Goal: Task Accomplishment & Management: Use online tool/utility

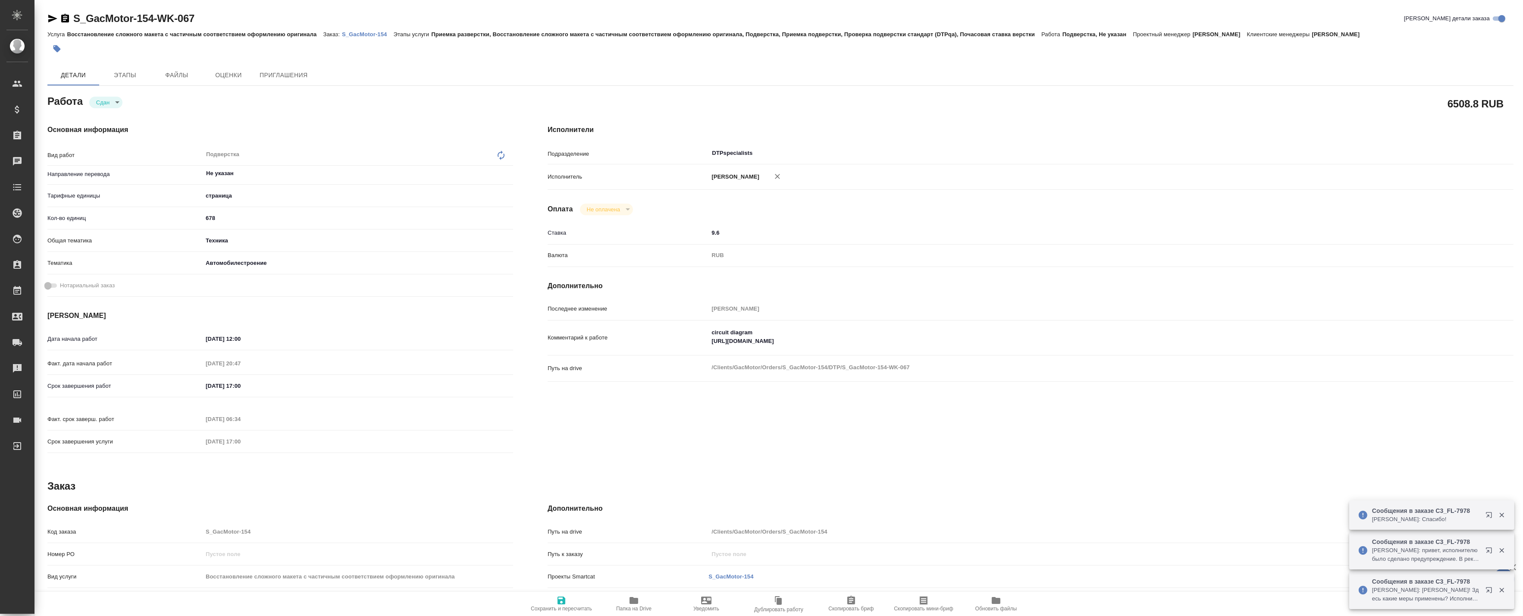
type textarea "x"
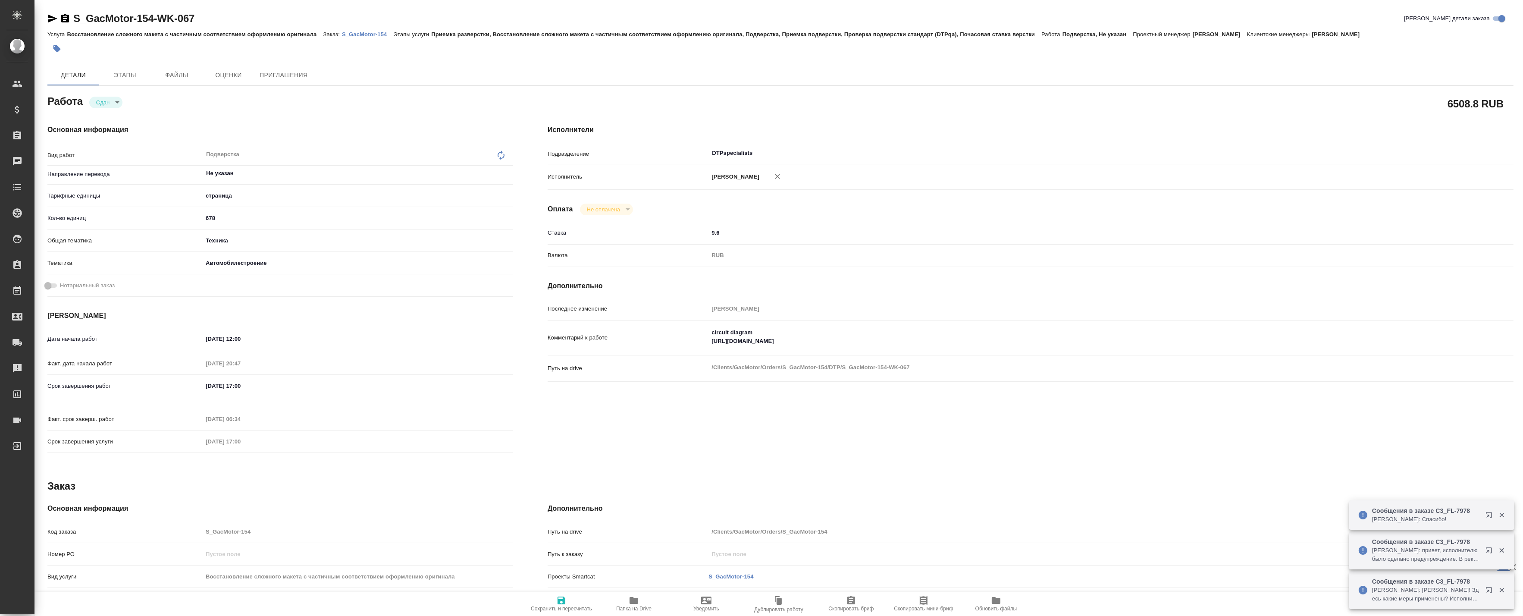
type textarea "x"
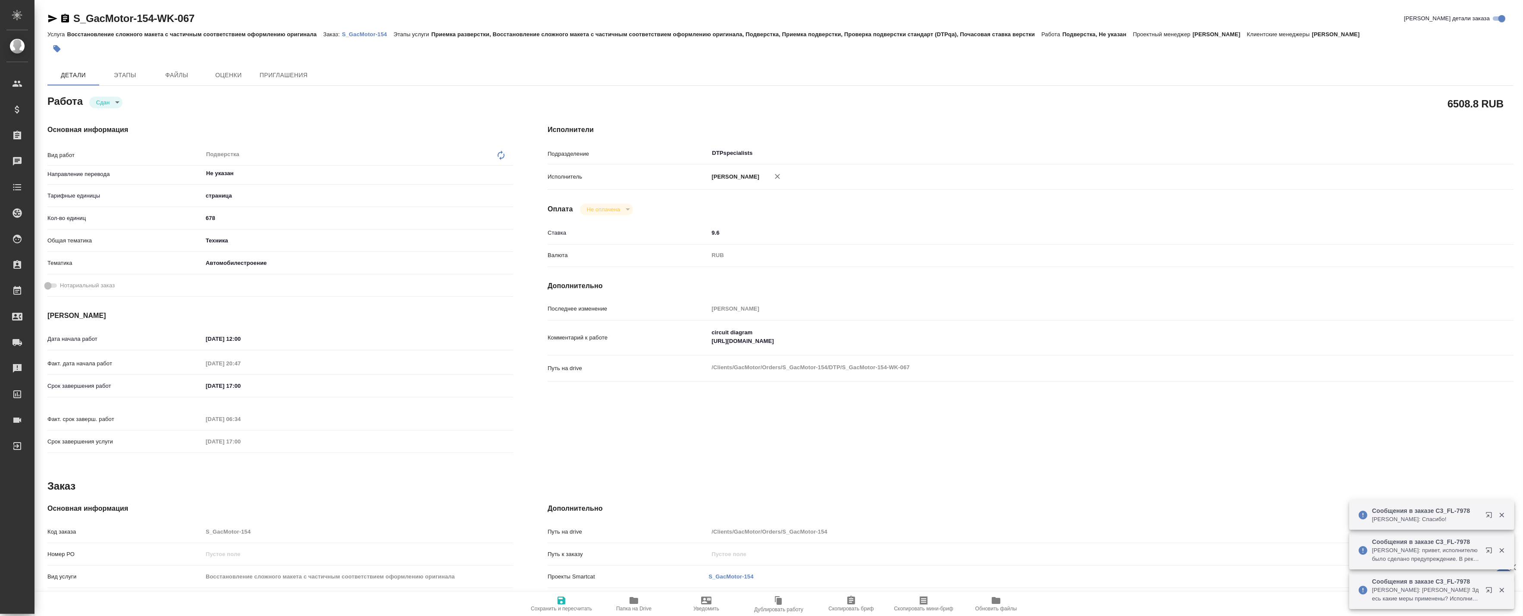
type textarea "x"
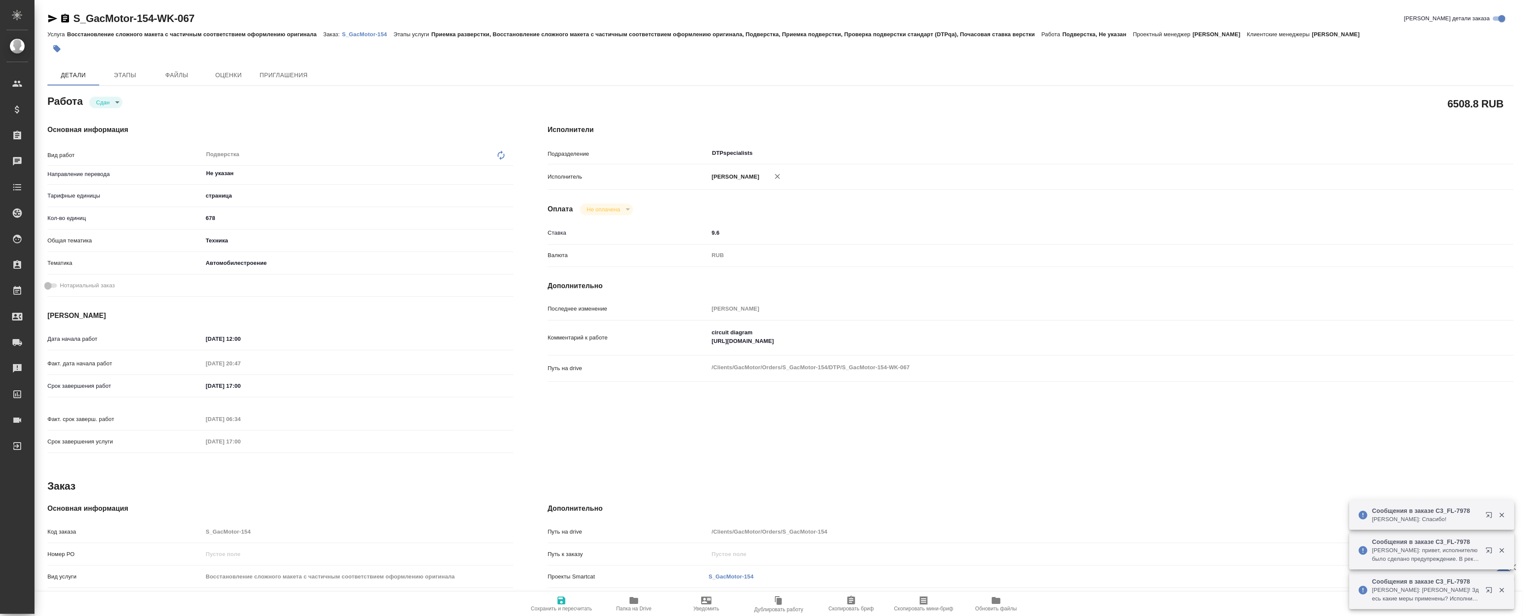
type textarea "x"
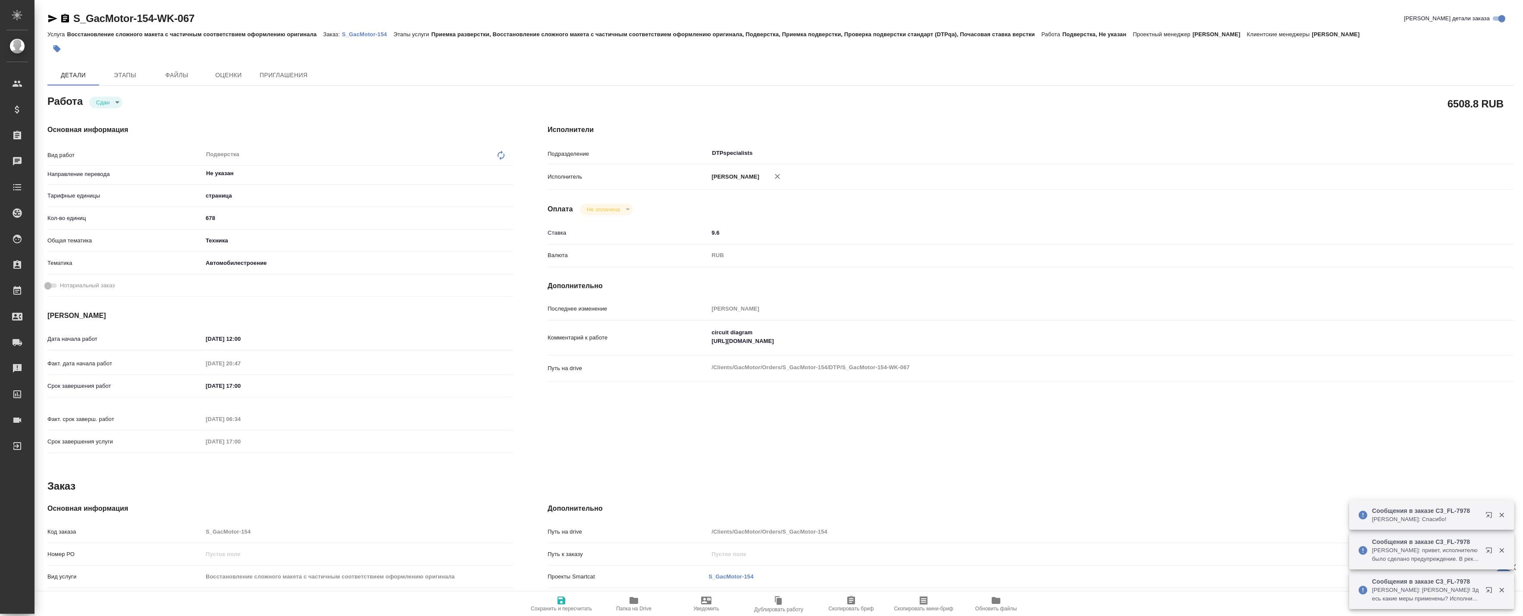
click at [810, 248] on div "Ставка 9.6" at bounding box center [1031, 237] width 966 height 22
type textarea "x"
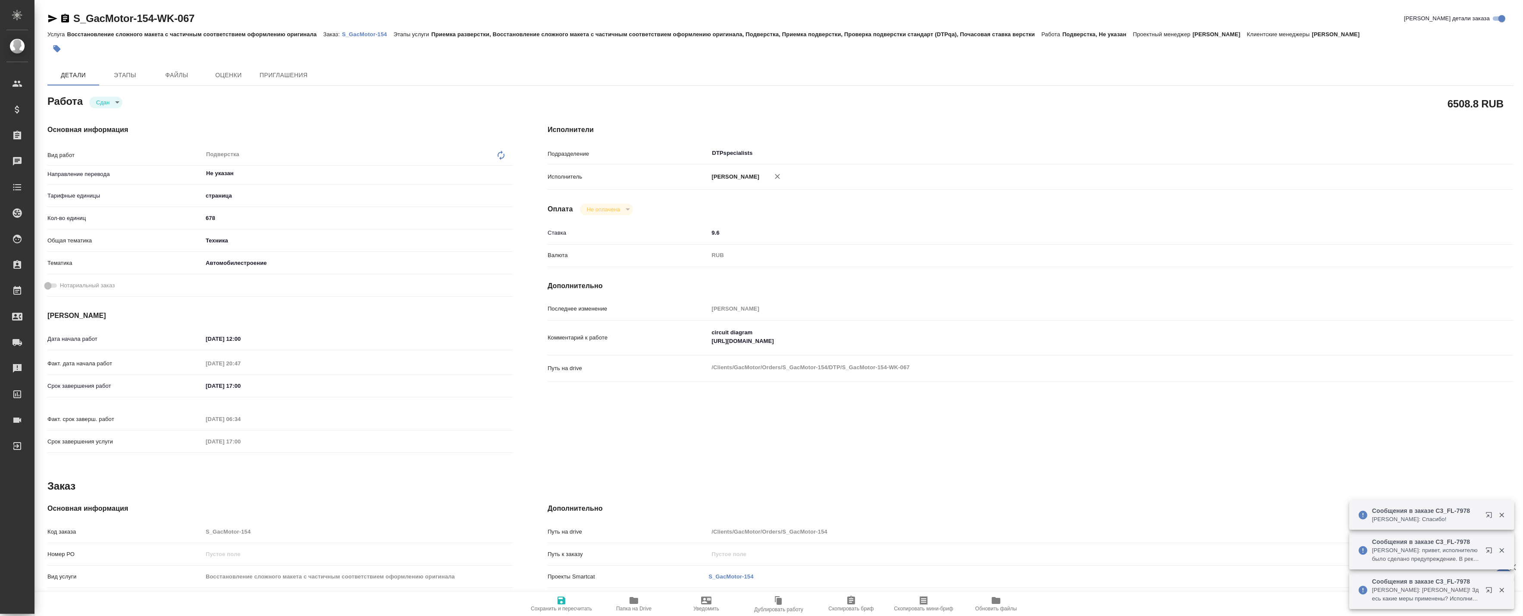
type textarea "x"
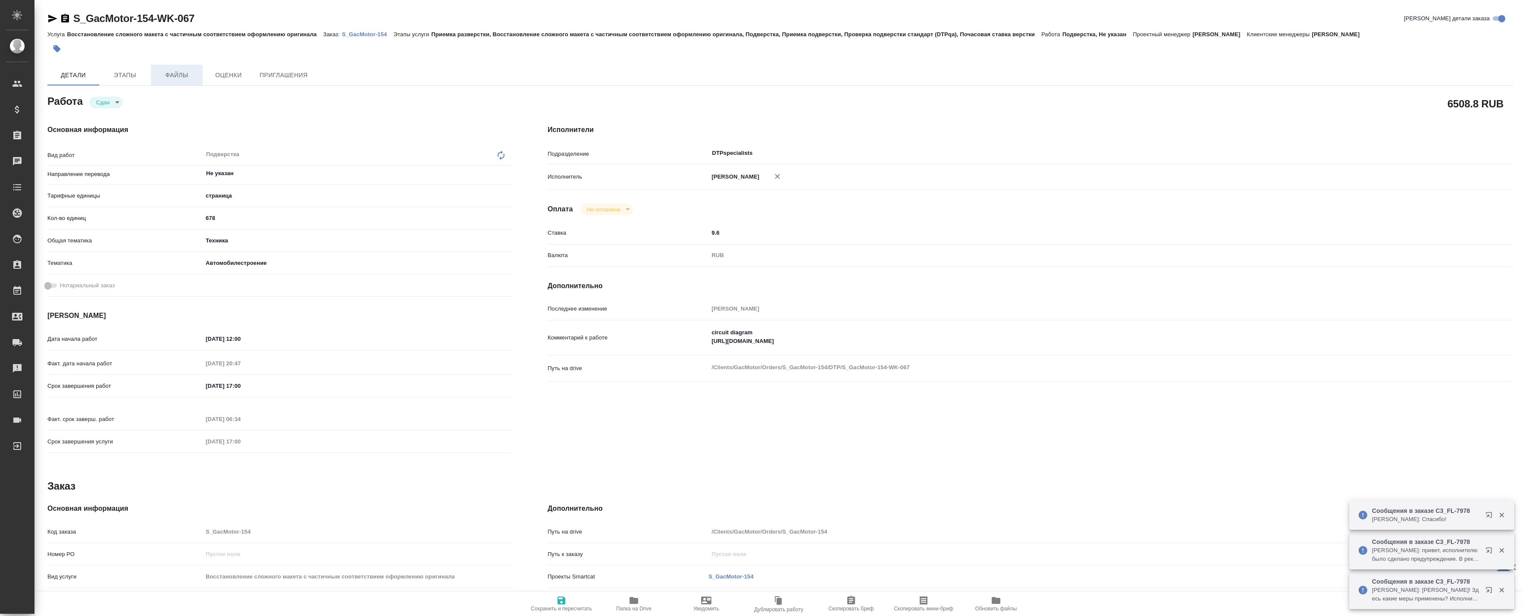
type textarea "x"
click at [370, 32] on p "S_GacMotor-154" at bounding box center [368, 34] width 52 height 6
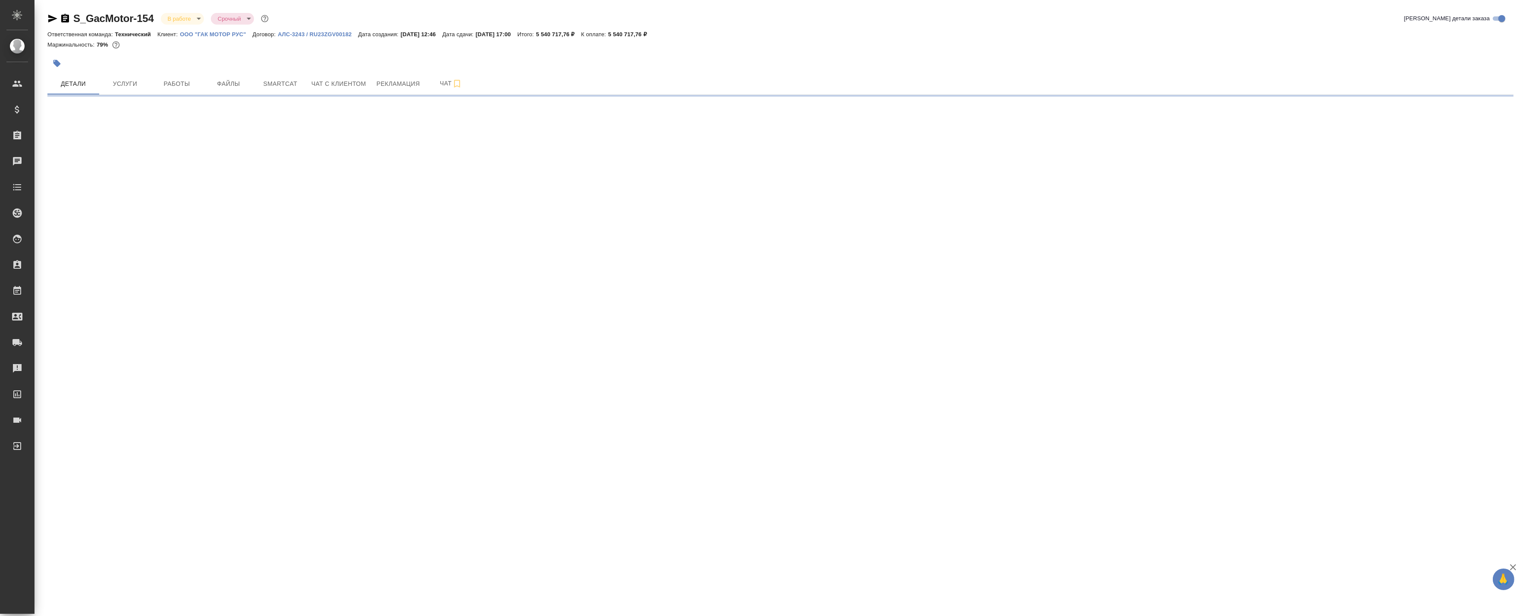
select select "RU"
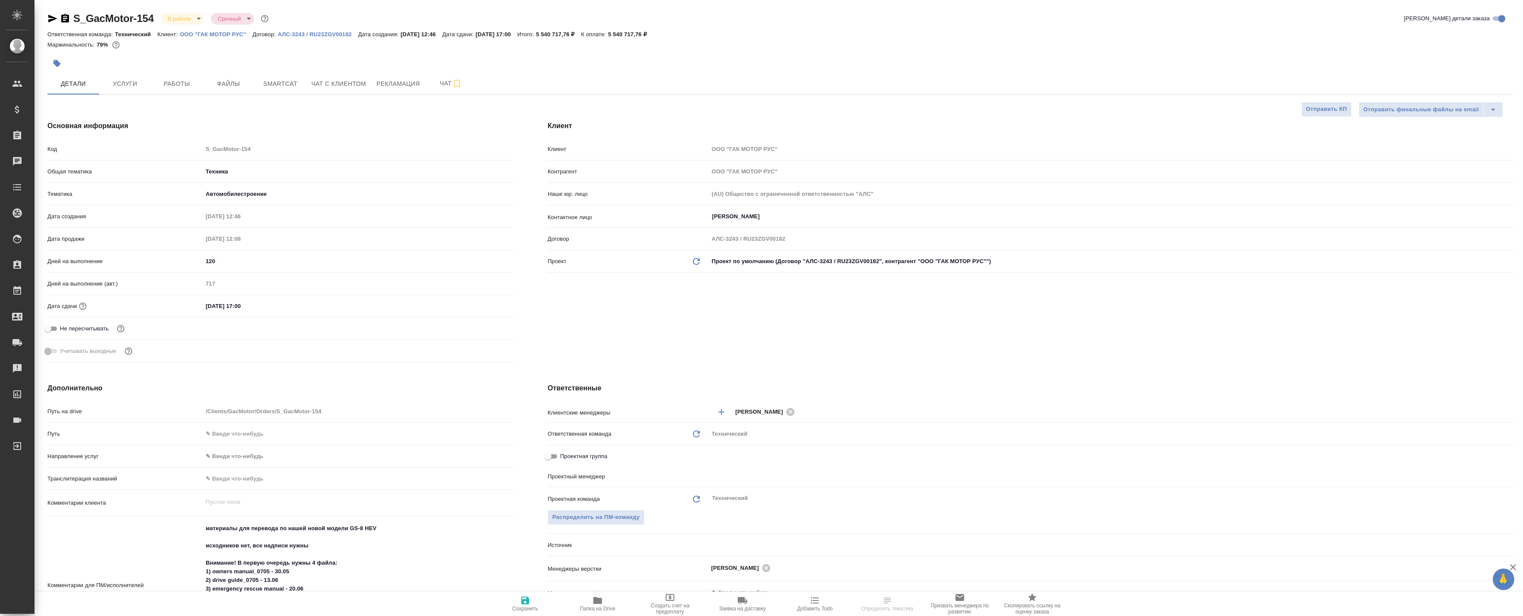
type textarea "x"
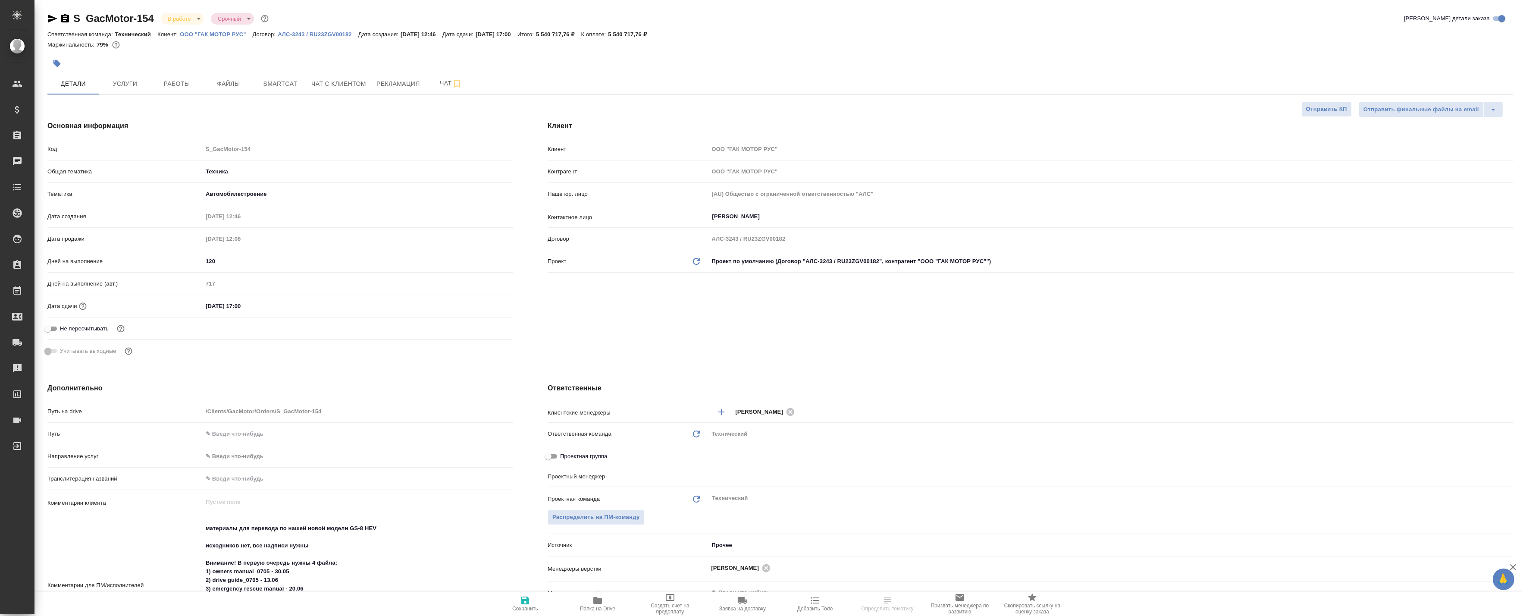
type textarea "x"
type input "[PERSON_NAME]"
click at [186, 83] on span "Работы" at bounding box center [176, 83] width 41 height 11
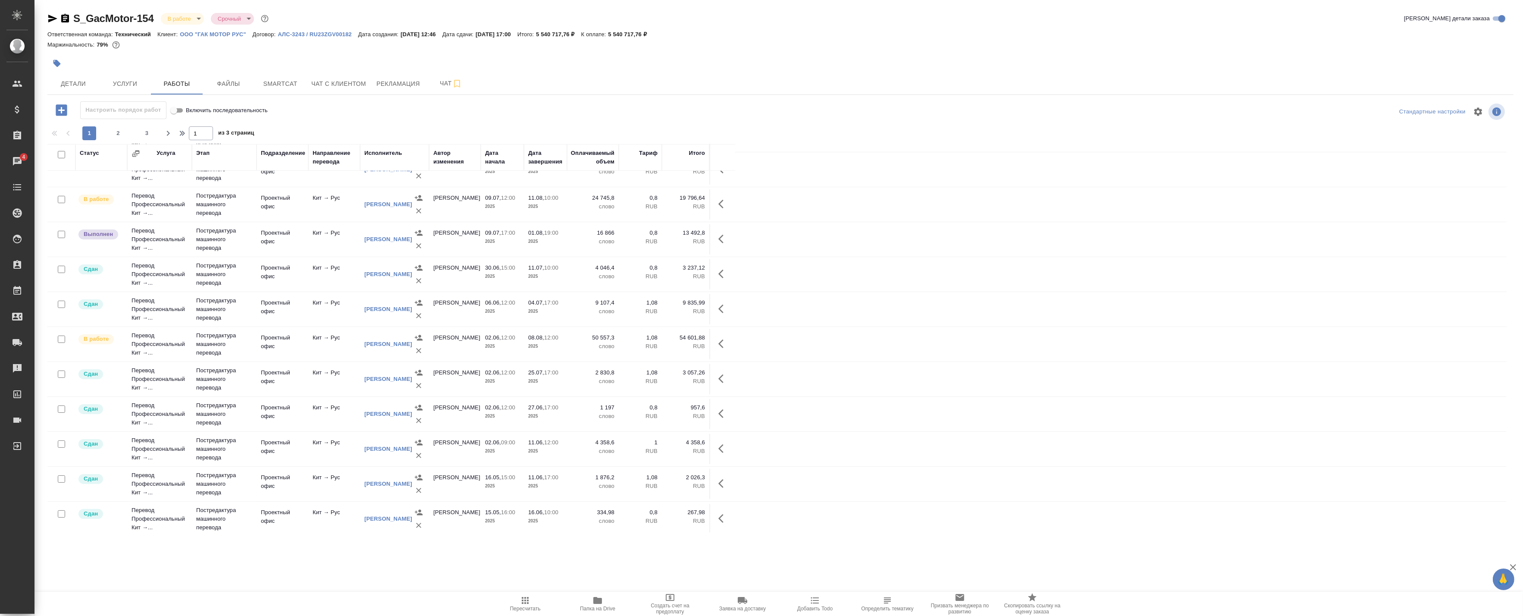
scroll to position [514, 0]
click at [139, 127] on div "1 2 3" at bounding box center [118, 133] width 86 height 14
click at [143, 131] on span "3" at bounding box center [147, 133] width 14 height 9
type input "3"
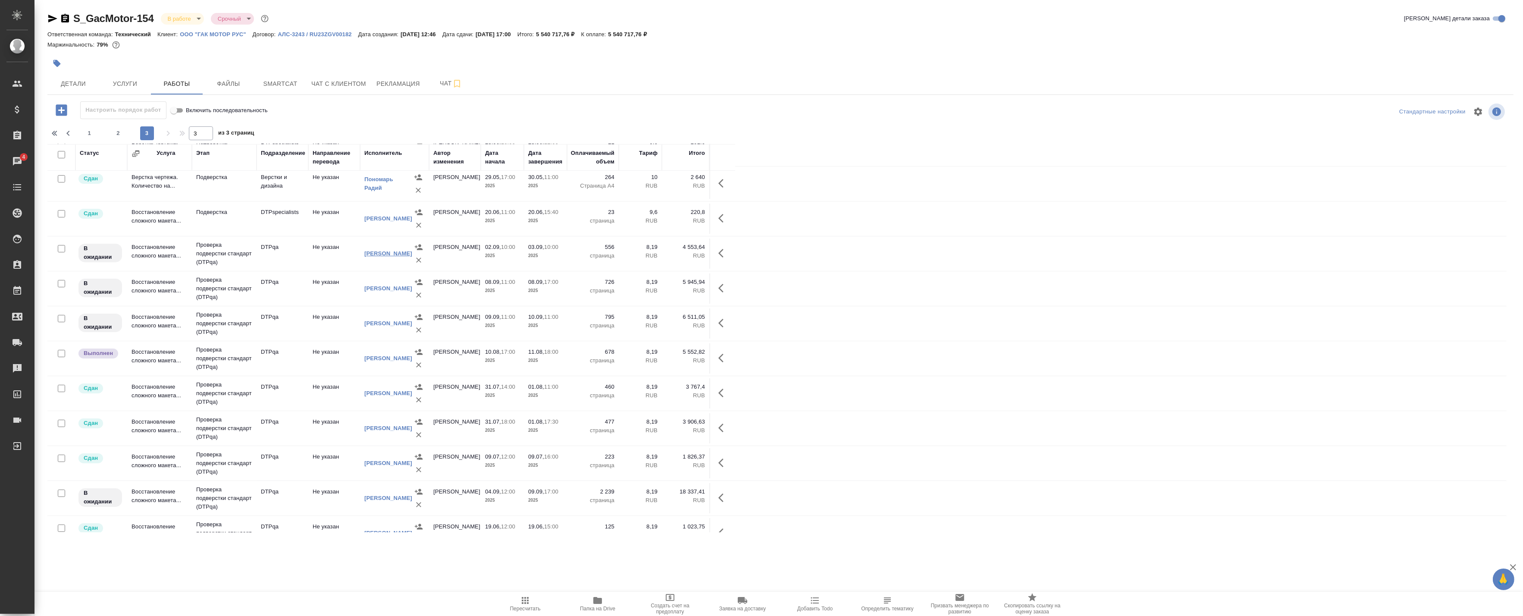
scroll to position [0, 0]
click at [271, 204] on td "DTPqa" at bounding box center [283, 188] width 52 height 30
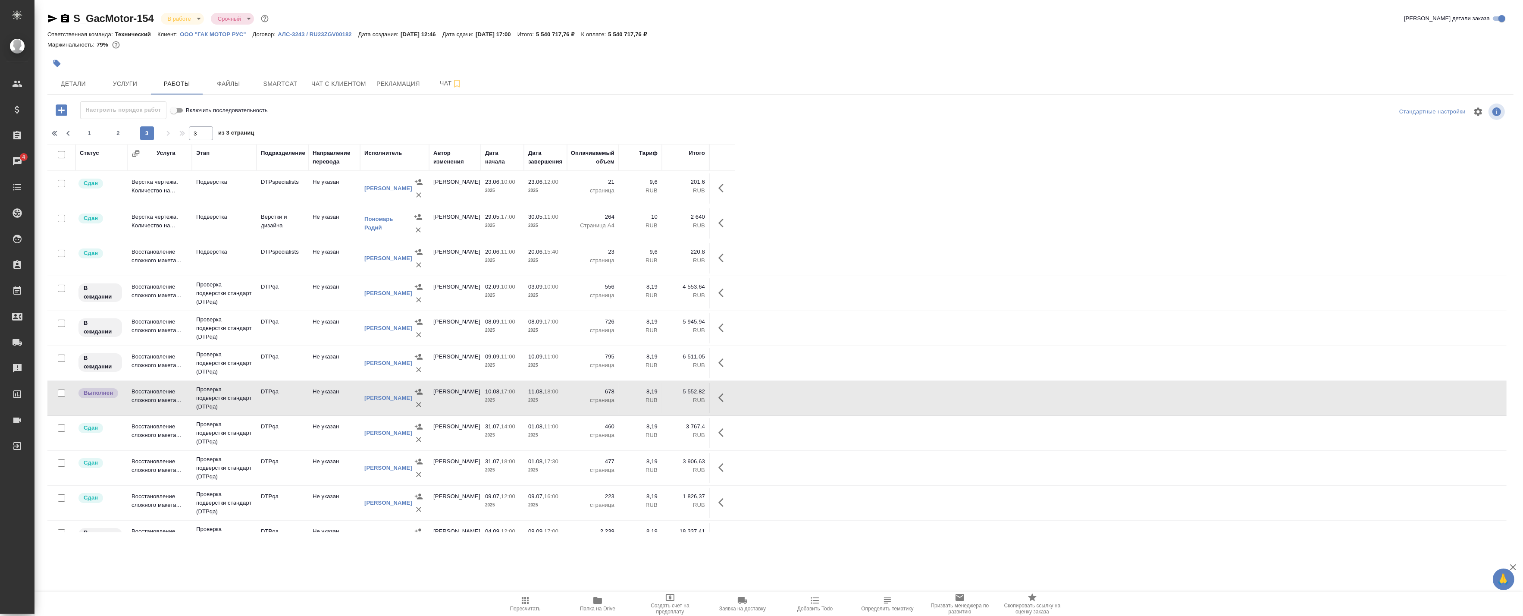
click at [259, 204] on td "DTPqa" at bounding box center [283, 188] width 52 height 30
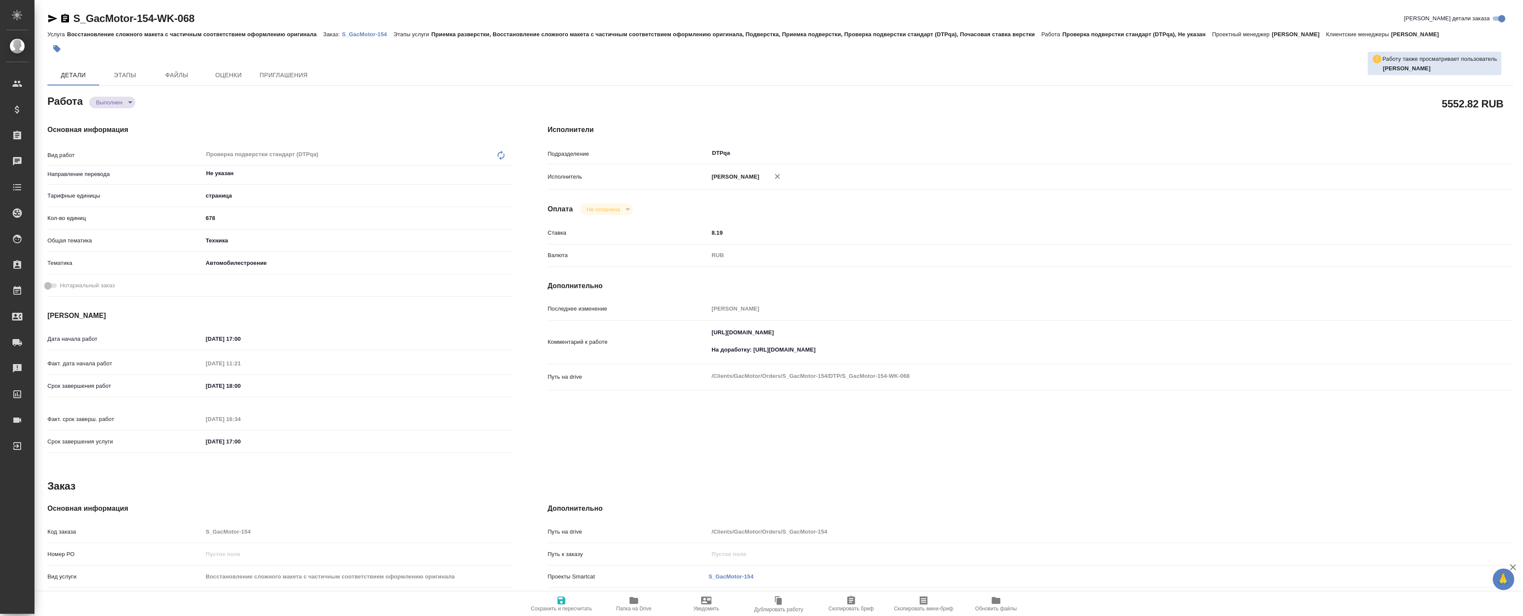
type textarea "x"
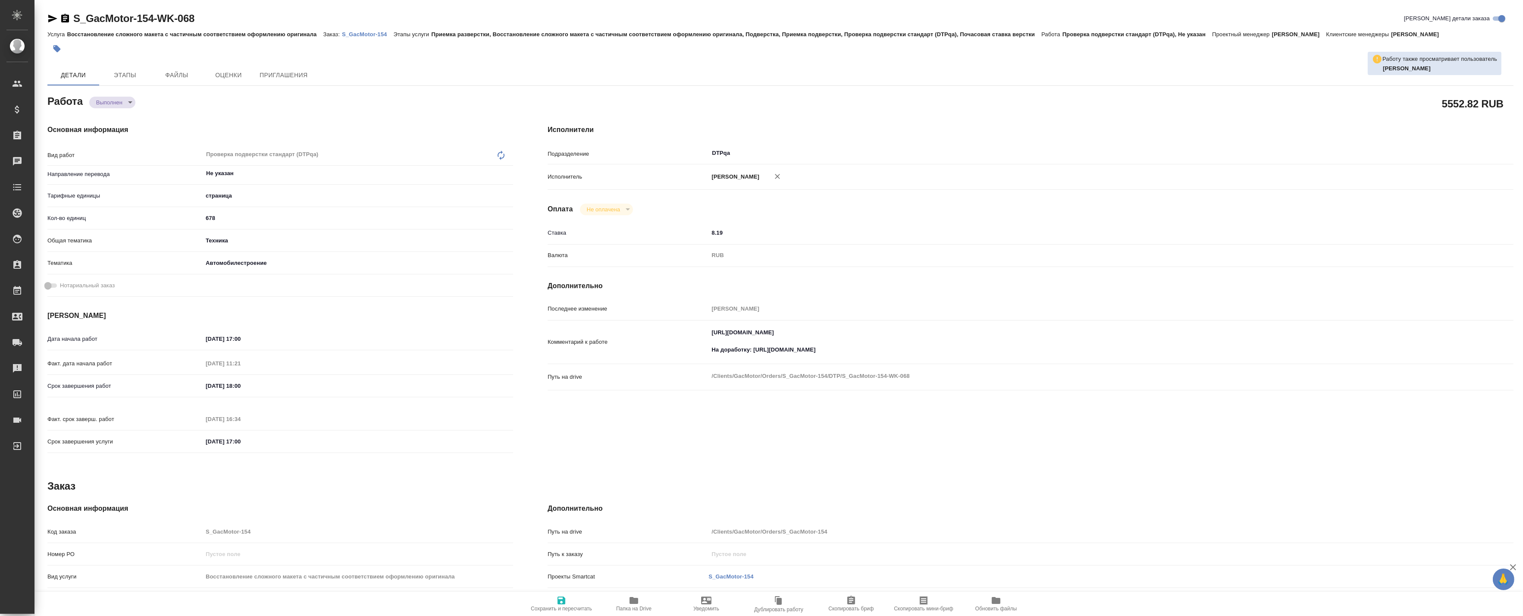
type textarea "x"
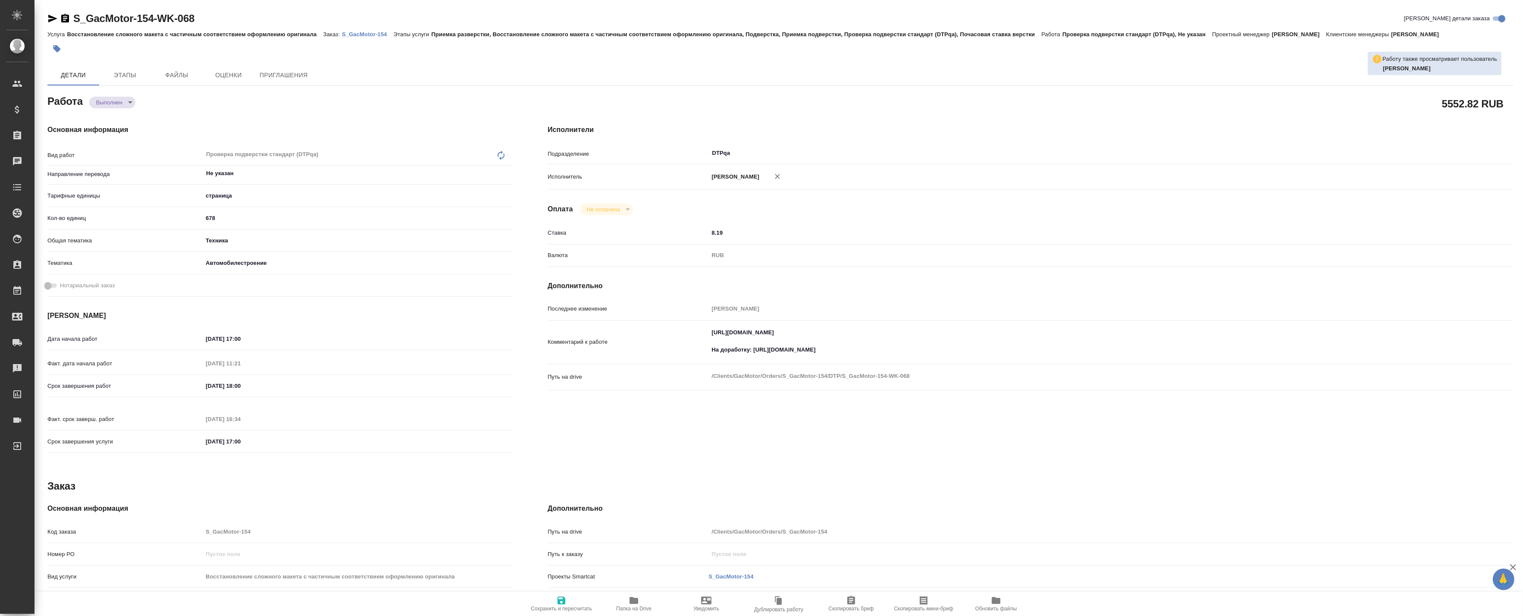
type textarea "x"
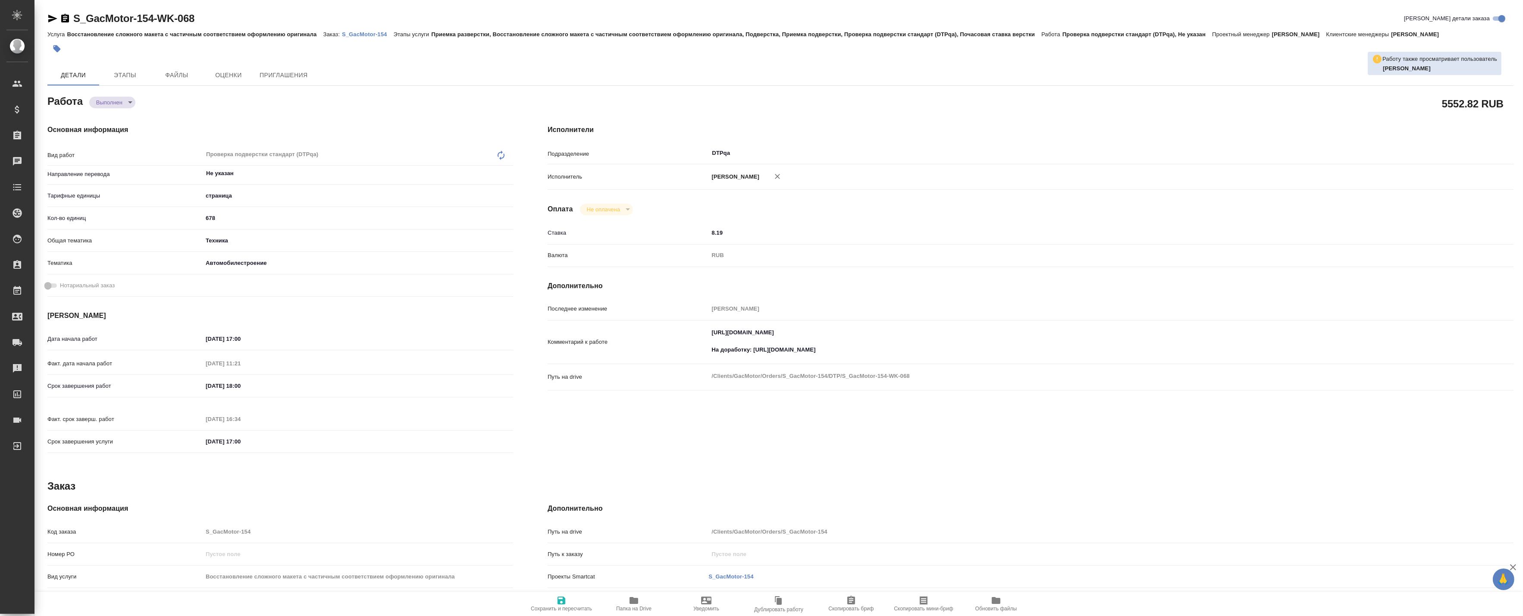
type textarea "x"
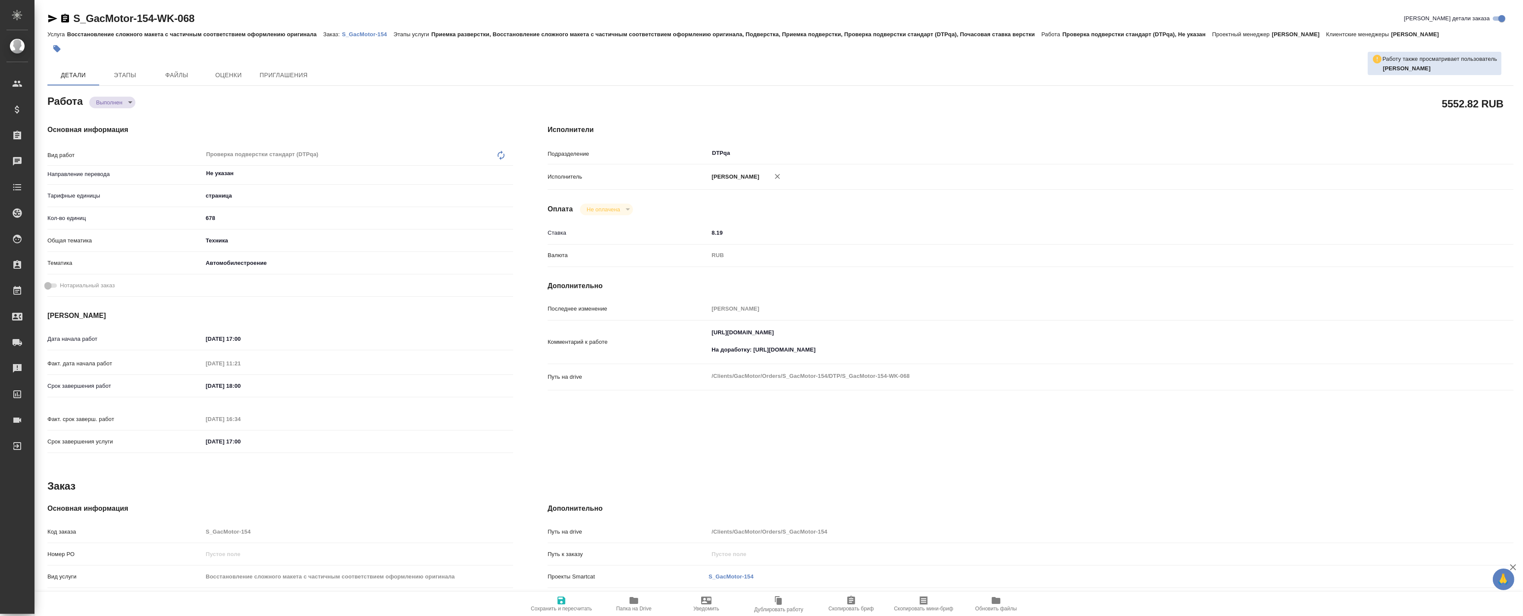
type textarea "x"
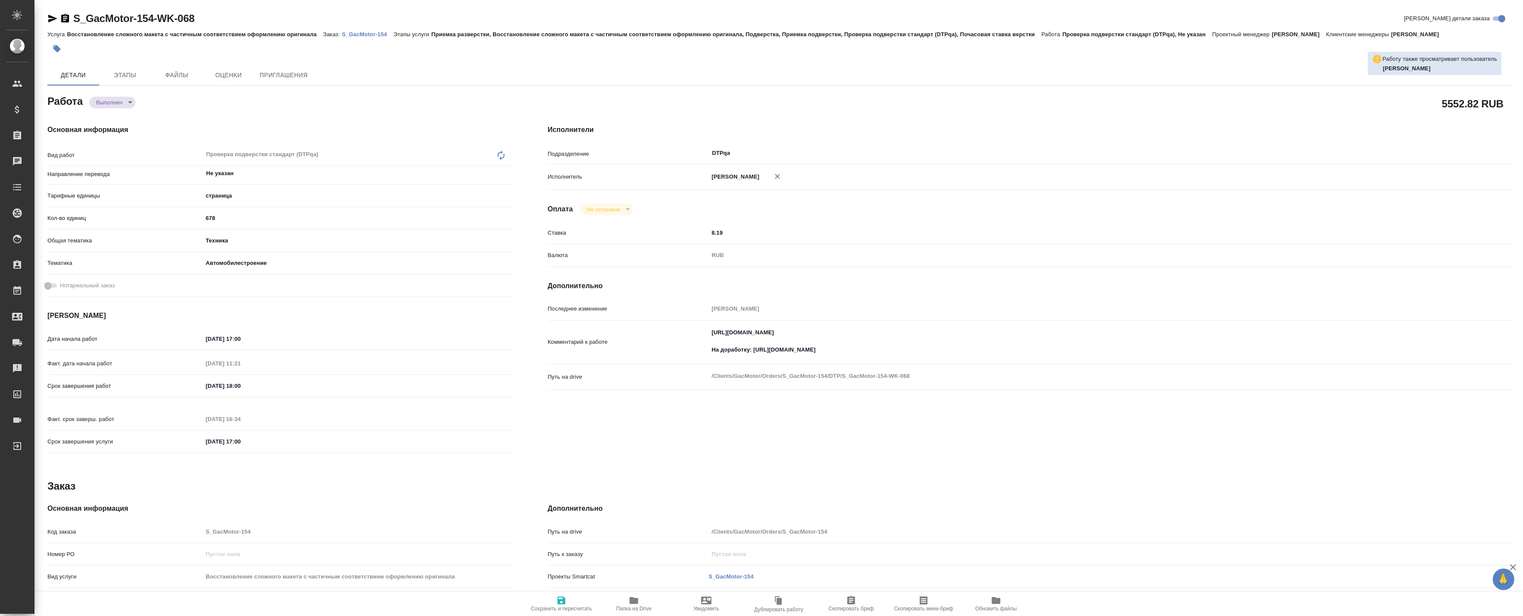
type textarea "x"
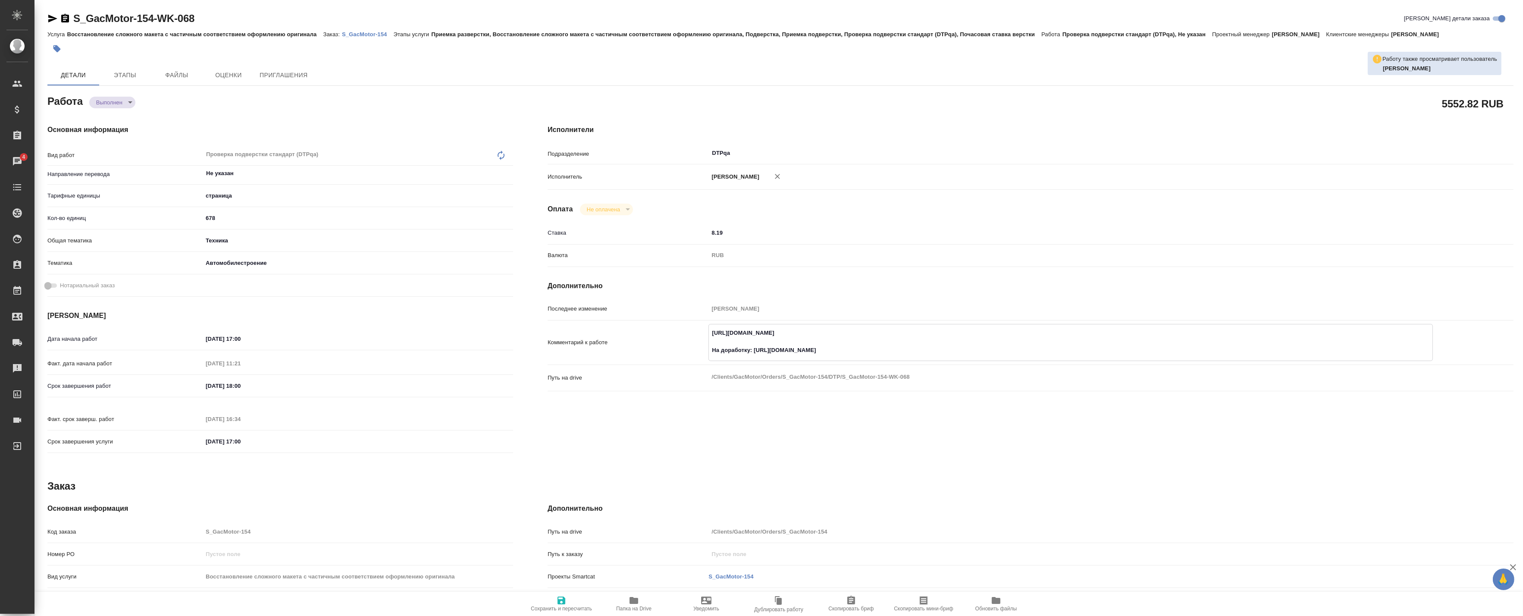
drag, startPoint x: 854, startPoint y: 346, endPoint x: 761, endPoint y: 348, distance: 92.7
click at [766, 345] on textarea "https://tera.awatera.com/Work/686e74878978974f39d9edf4 На доработку: https://dr…" at bounding box center [1071, 342] width 724 height 32
click at [761, 348] on textarea "https://tera.awatera.com/Work/686e74878978974f39d9edf4 На доработку: https://dr…" at bounding box center [1071, 342] width 724 height 32
drag, startPoint x: 753, startPoint y: 350, endPoint x: 877, endPoint y: 354, distance: 124.7
click at [877, 354] on textarea "https://tera.awatera.com/Work/686e74878978974f39d9edf4 На доработку: https://dr…" at bounding box center [1071, 342] width 724 height 32
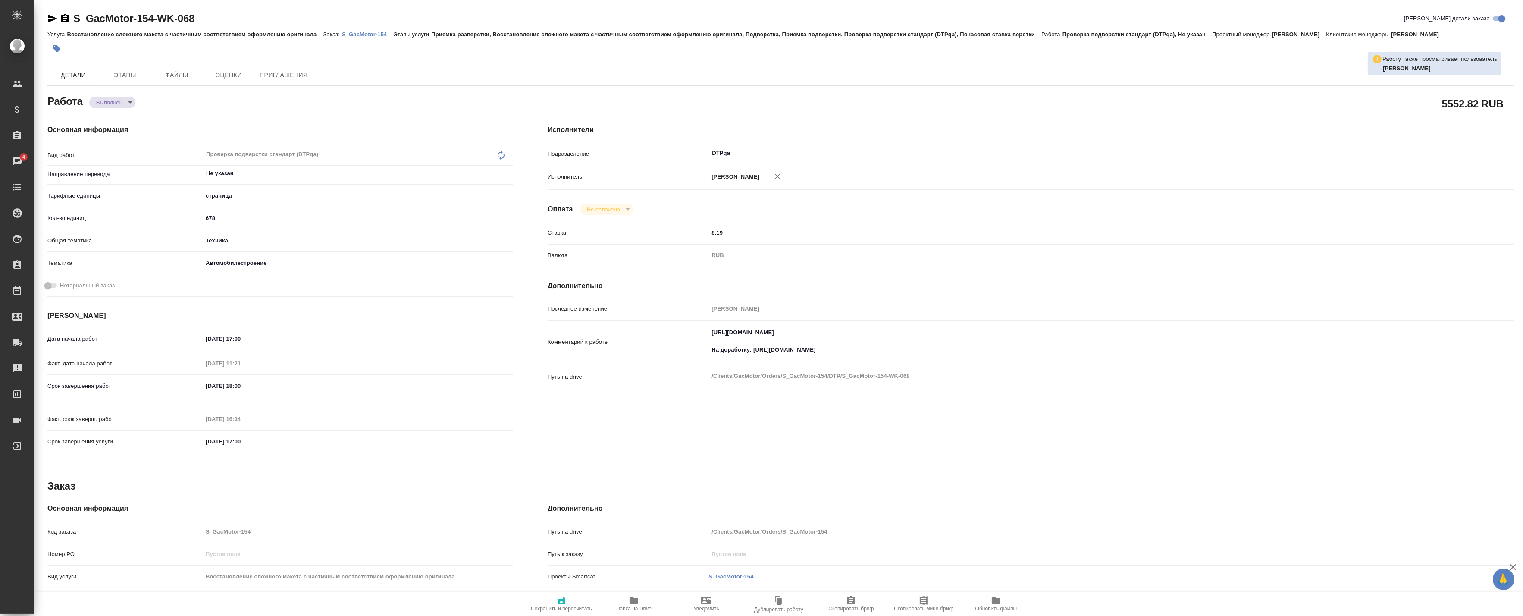
type textarea "x"
